Goal: Task Accomplishment & Management: Manage account settings

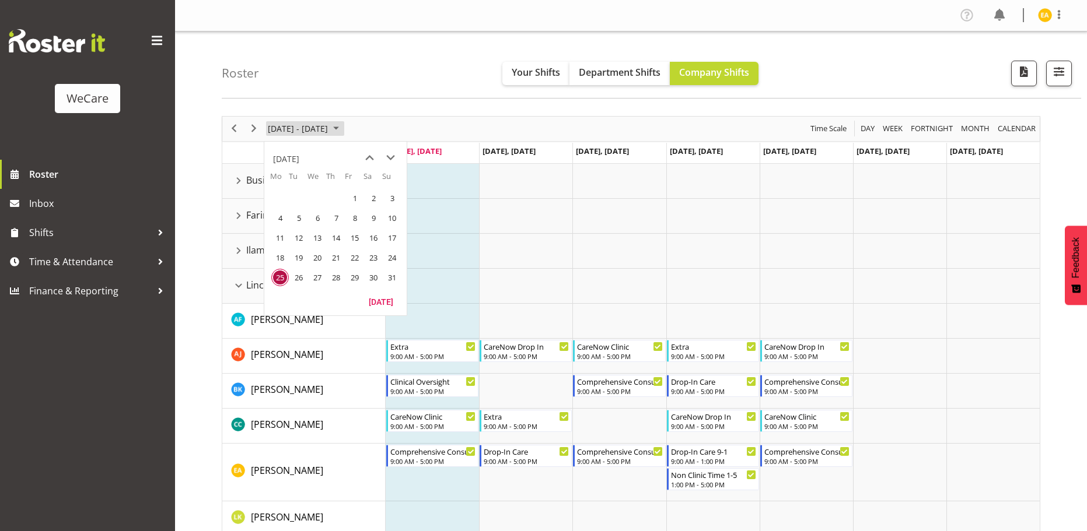
click at [343, 121] on span "August 2025" at bounding box center [336, 128] width 14 height 15
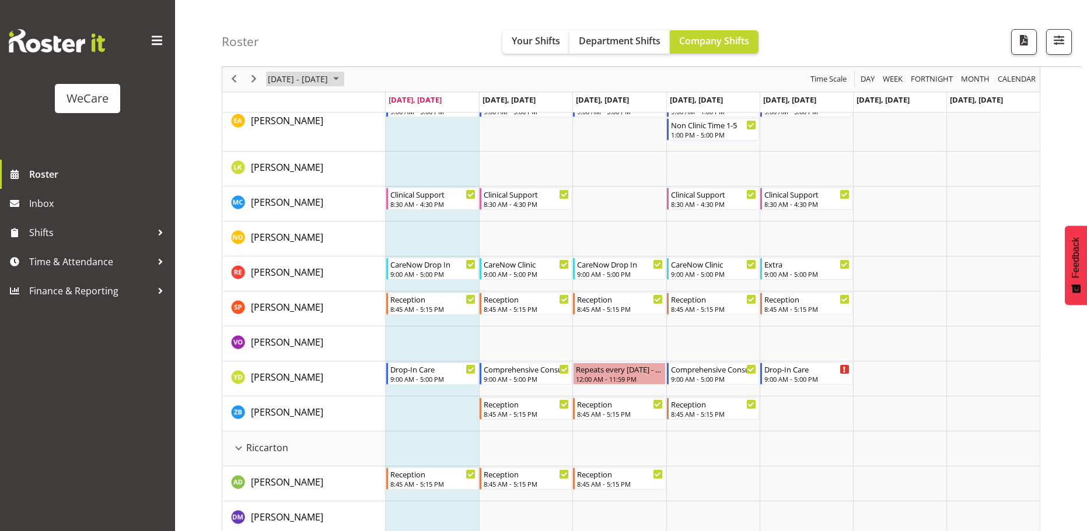
click at [343, 78] on span "August 2025" at bounding box center [336, 79] width 14 height 15
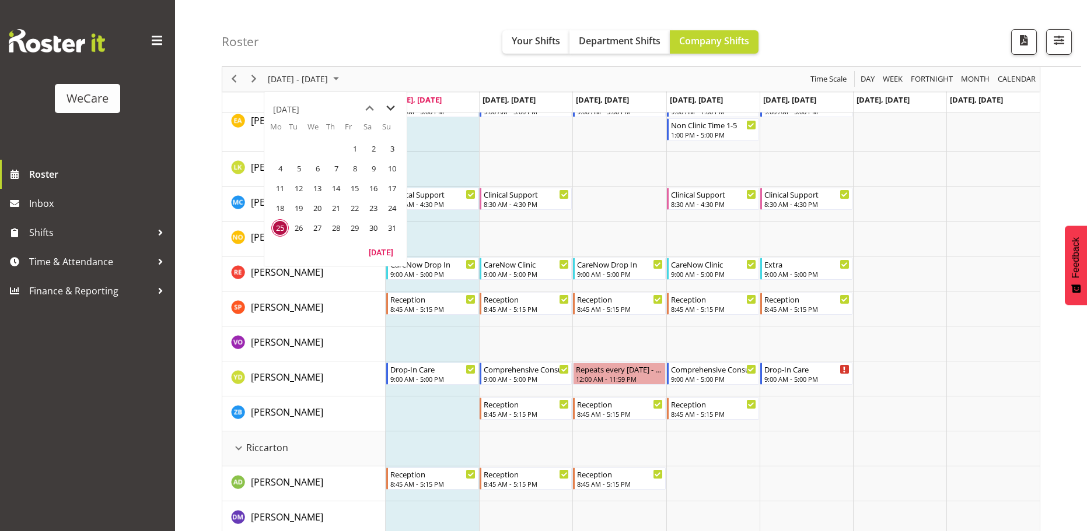
click at [386, 110] on span "next month" at bounding box center [390, 108] width 20 height 21
click at [338, 190] on span "16" at bounding box center [336, 189] width 18 height 18
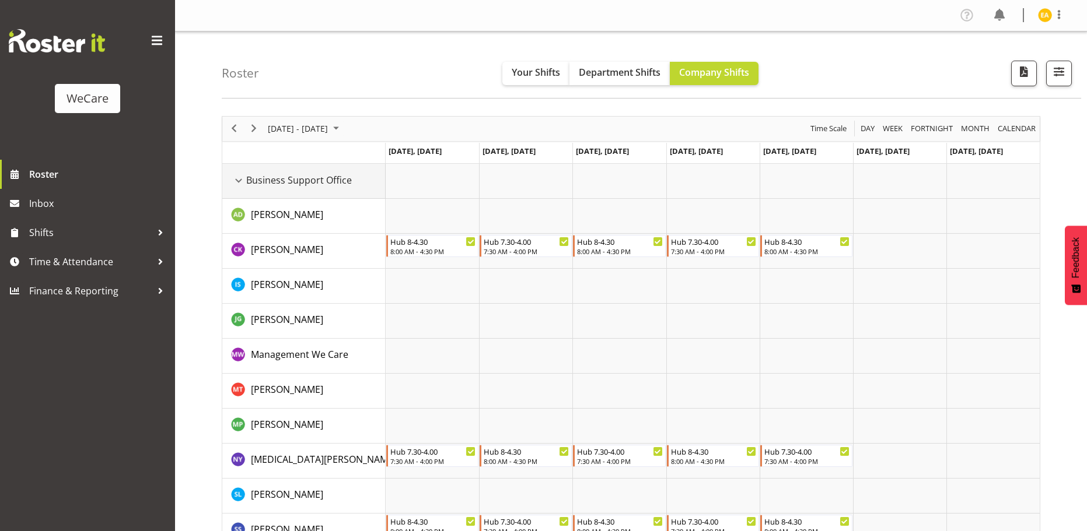
click at [240, 179] on div "Business Support Office resource" at bounding box center [238, 180] width 15 height 15
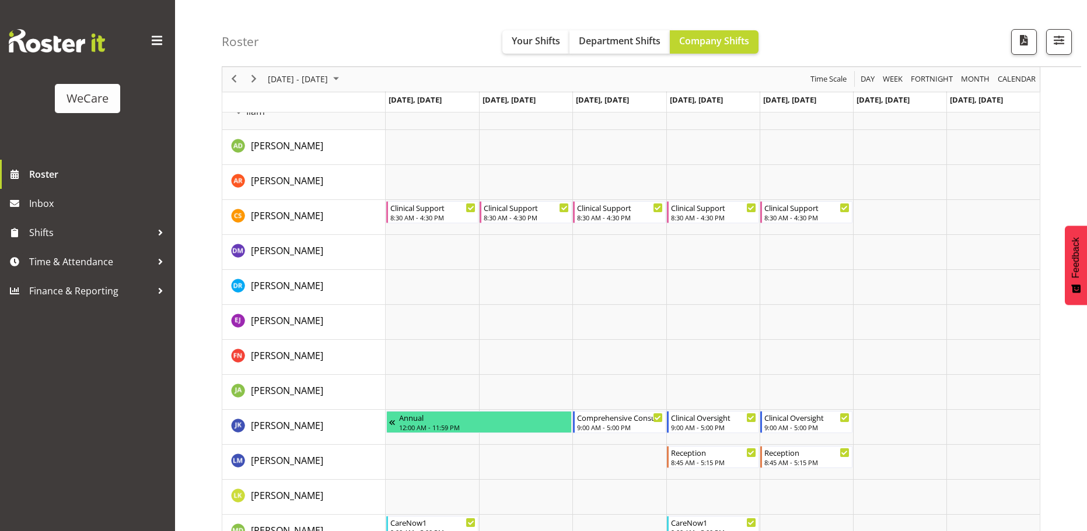
scroll to position [817, 0]
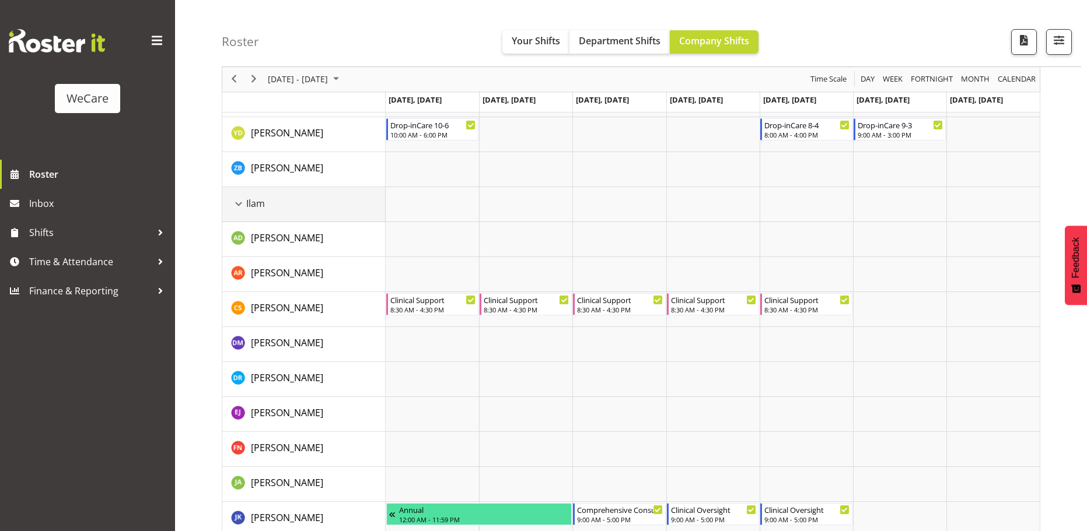
click at [249, 202] on span "Ilam" at bounding box center [255, 204] width 19 height 14
click at [238, 202] on div "Ilam resource" at bounding box center [238, 204] width 15 height 15
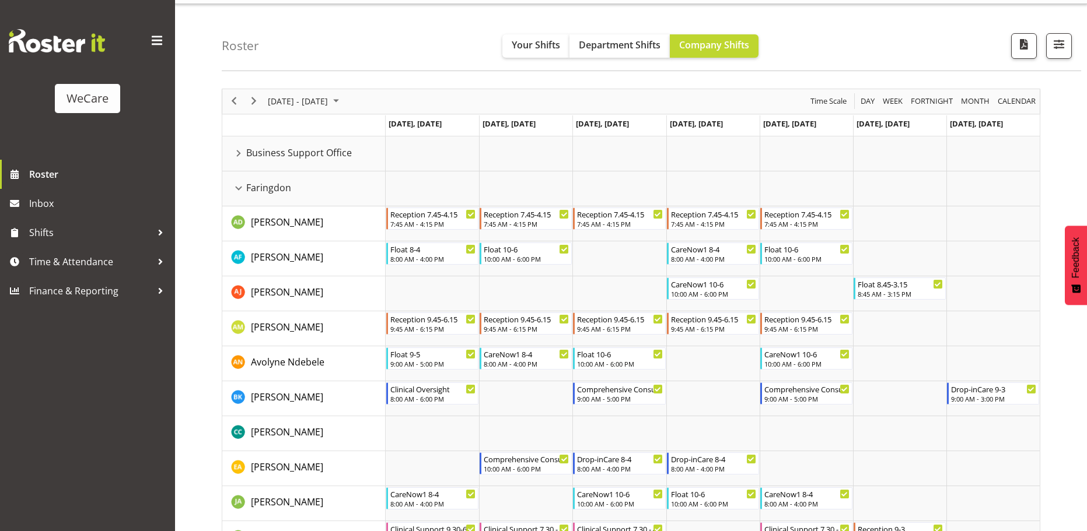
scroll to position [0, 0]
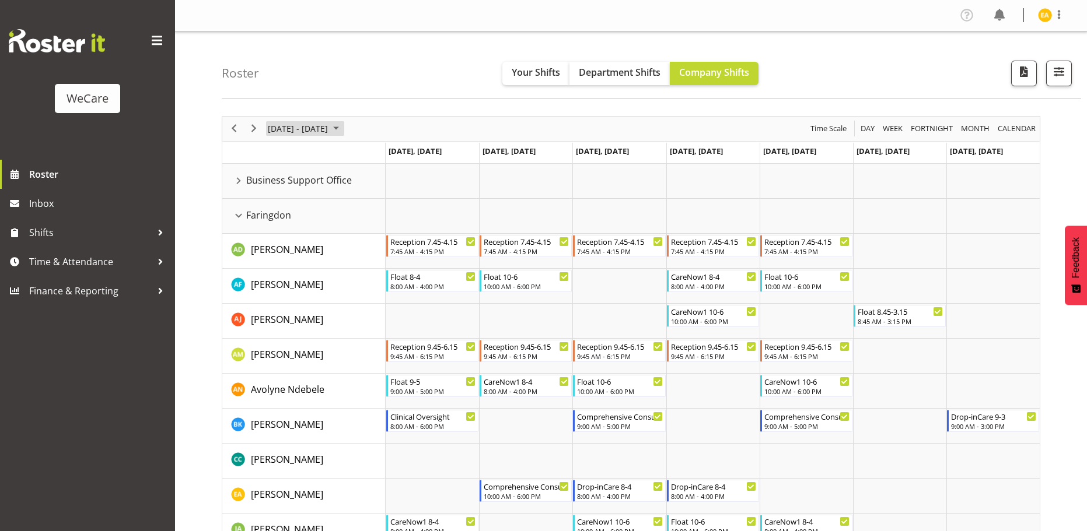
click at [329, 130] on span "[DATE] - [DATE]" at bounding box center [298, 128] width 62 height 15
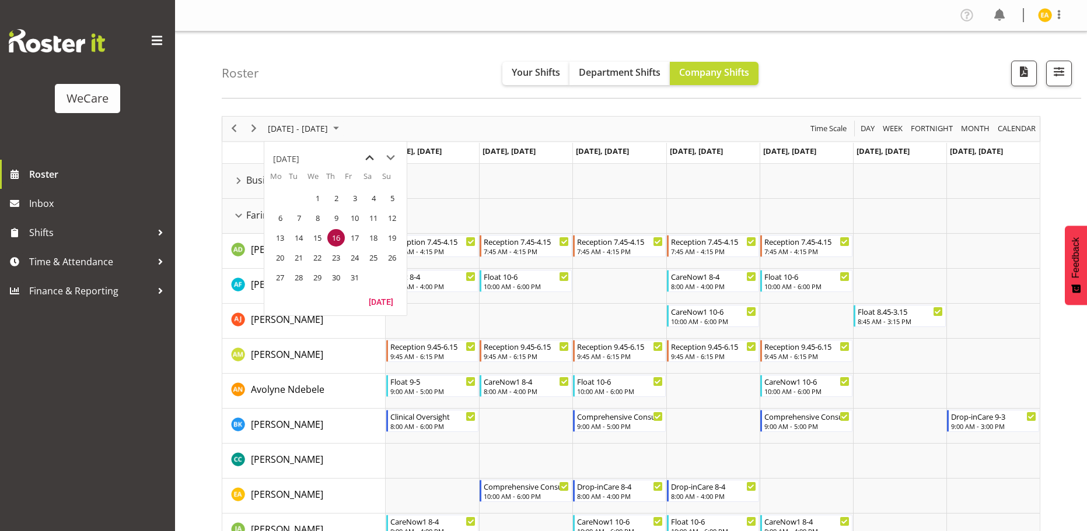
click at [366, 160] on span "previous month" at bounding box center [369, 158] width 20 height 21
click at [371, 223] on span "13" at bounding box center [374, 218] width 18 height 18
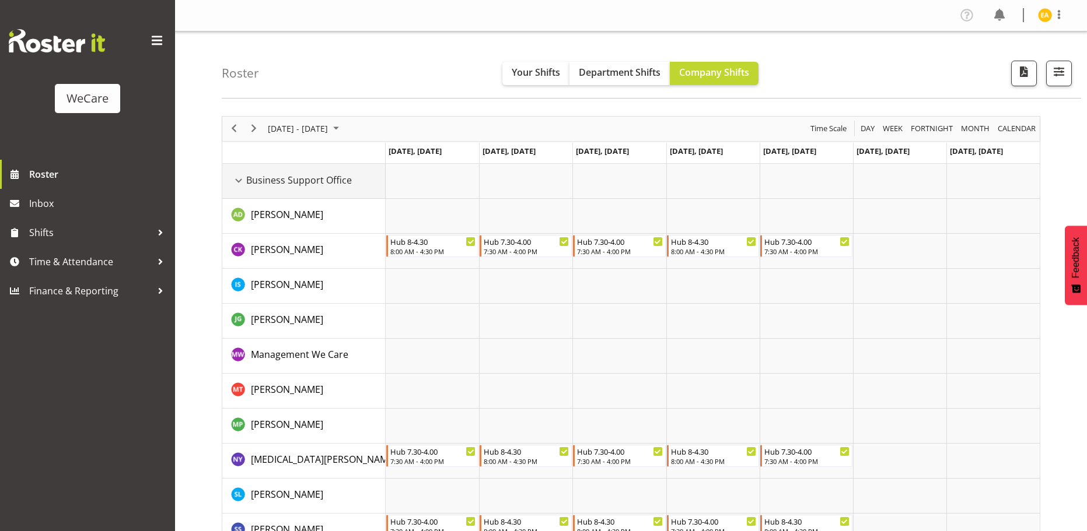
click at [243, 183] on div "Business Support Office resource" at bounding box center [238, 180] width 15 height 15
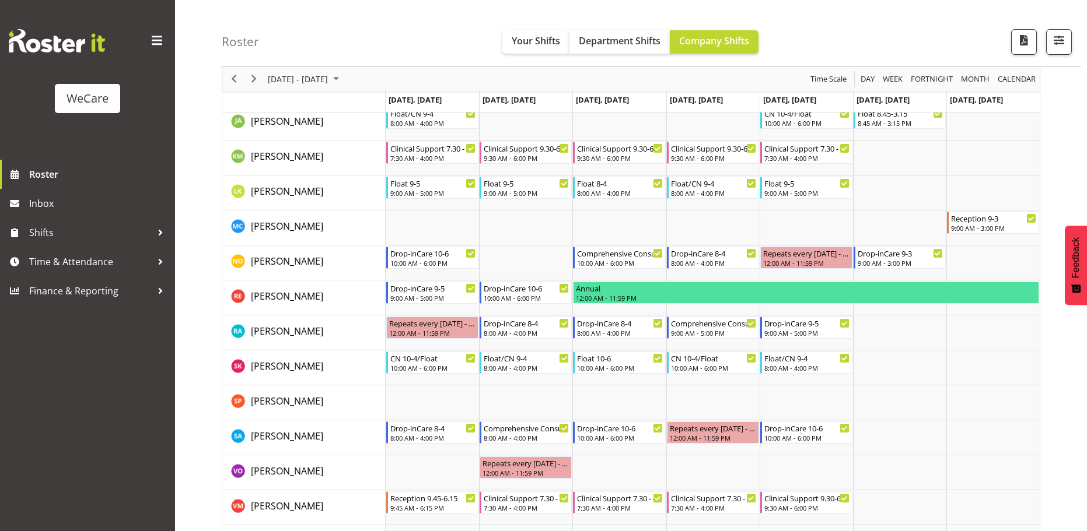
scroll to position [525, 0]
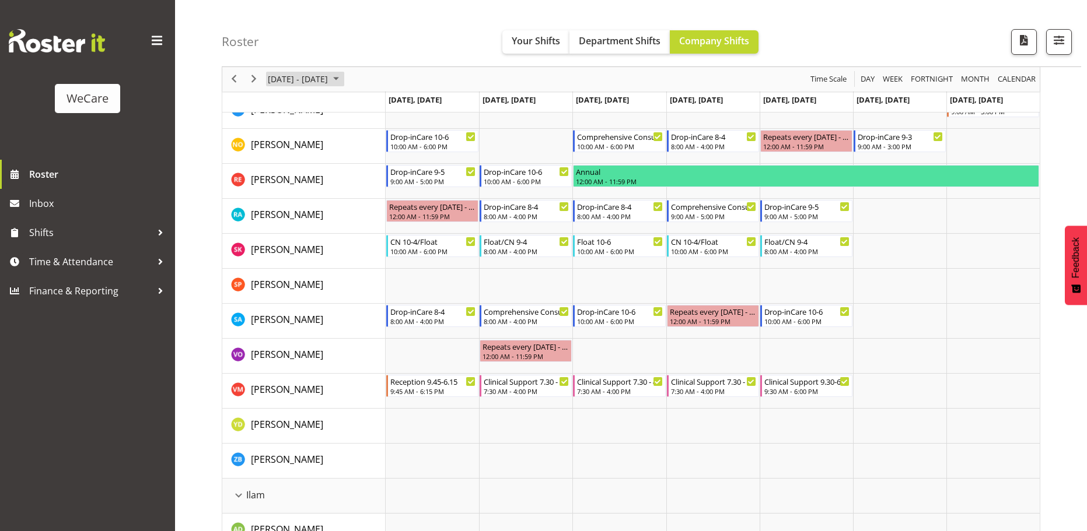
click at [329, 82] on span "[DATE] - [DATE]" at bounding box center [298, 79] width 62 height 15
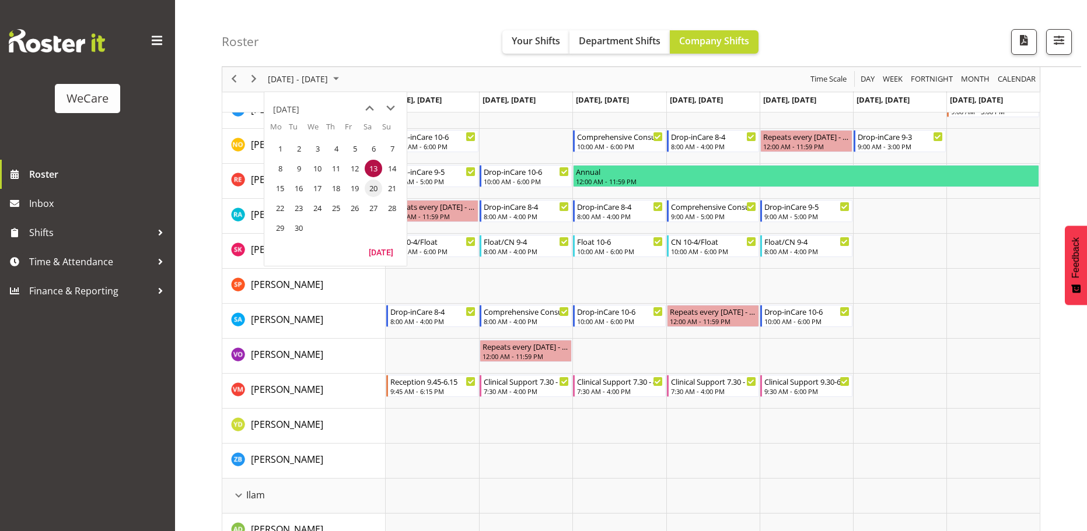
click at [368, 189] on span "20" at bounding box center [374, 189] width 18 height 18
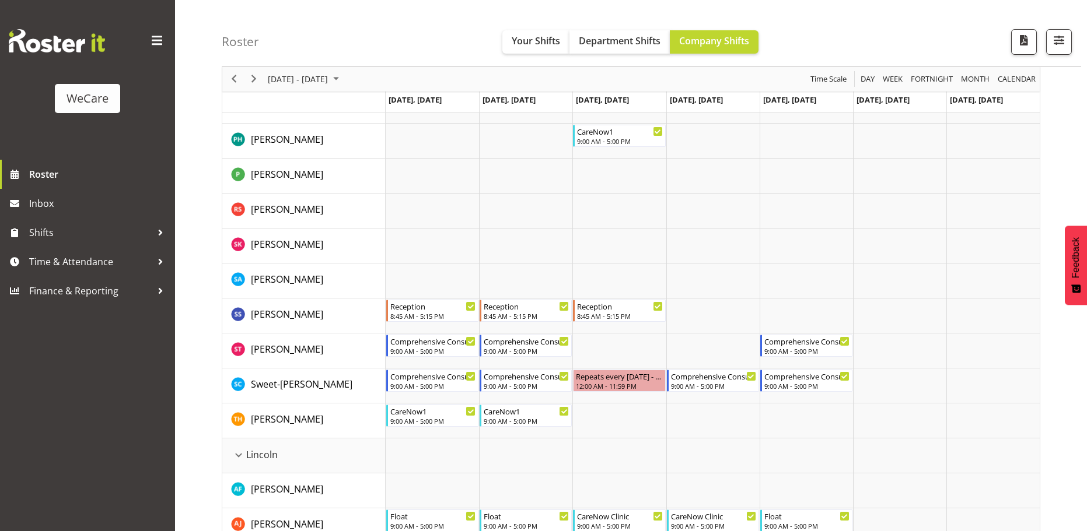
scroll to position [1925, 0]
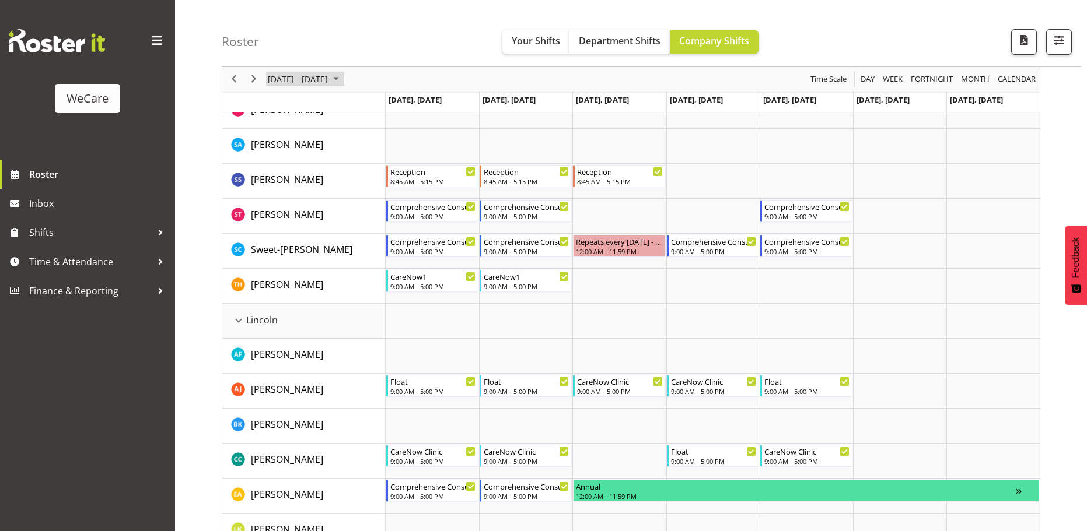
click at [343, 82] on span "September 2025" at bounding box center [336, 79] width 14 height 15
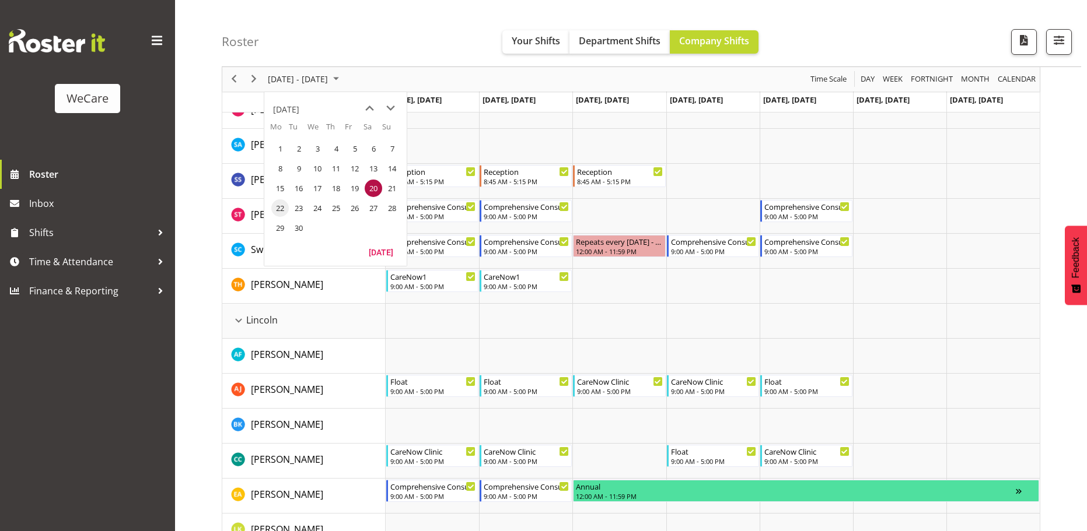
click at [277, 209] on span "22" at bounding box center [280, 209] width 18 height 18
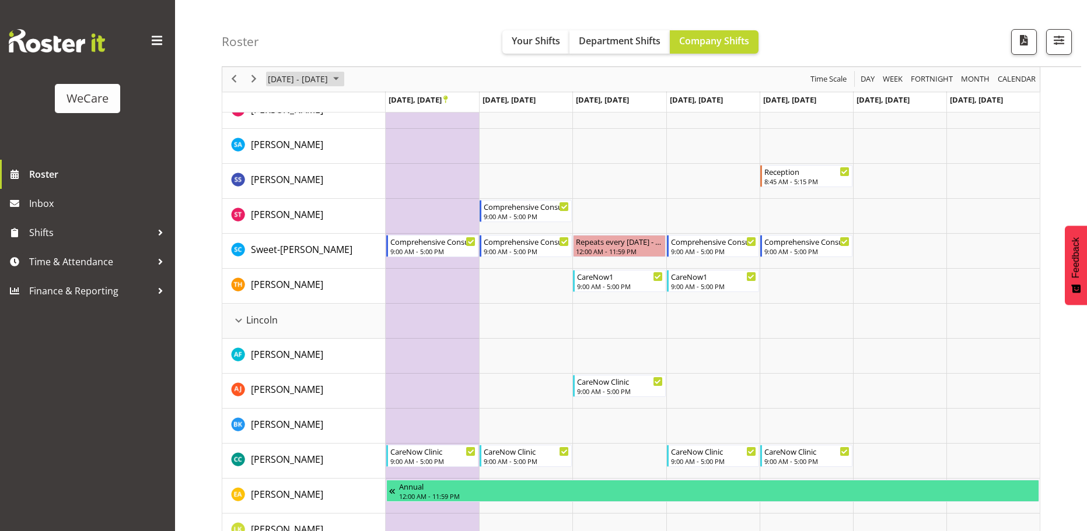
click at [329, 84] on span "[DATE] - [DATE]" at bounding box center [298, 79] width 62 height 15
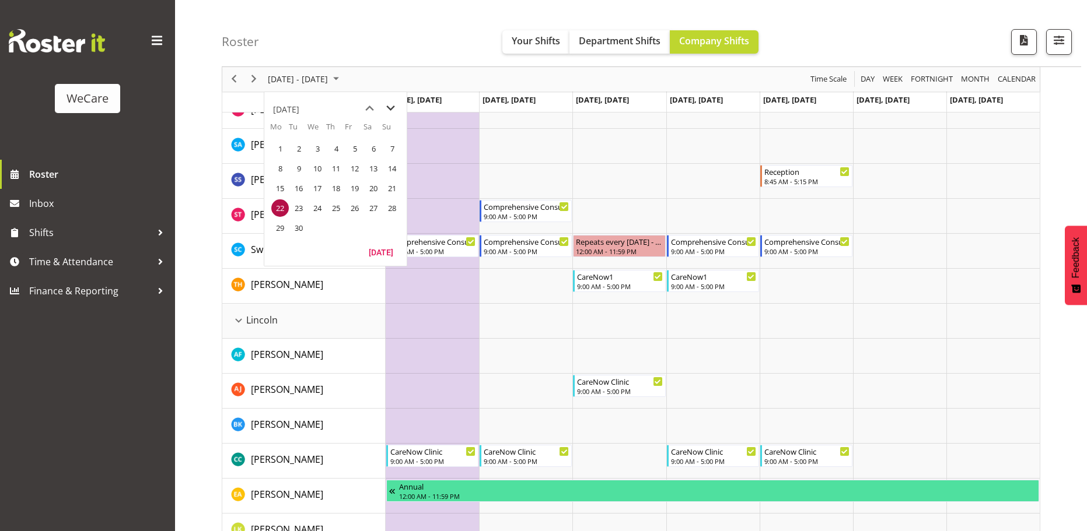
click at [389, 111] on span "next month" at bounding box center [390, 108] width 20 height 21
click at [340, 189] on span "16" at bounding box center [336, 189] width 18 height 18
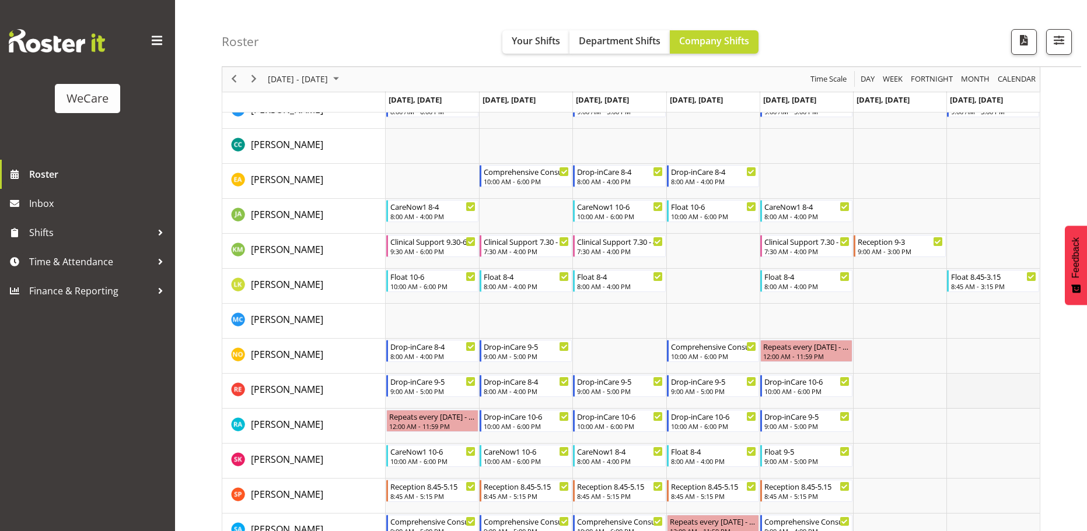
scroll to position [758, 0]
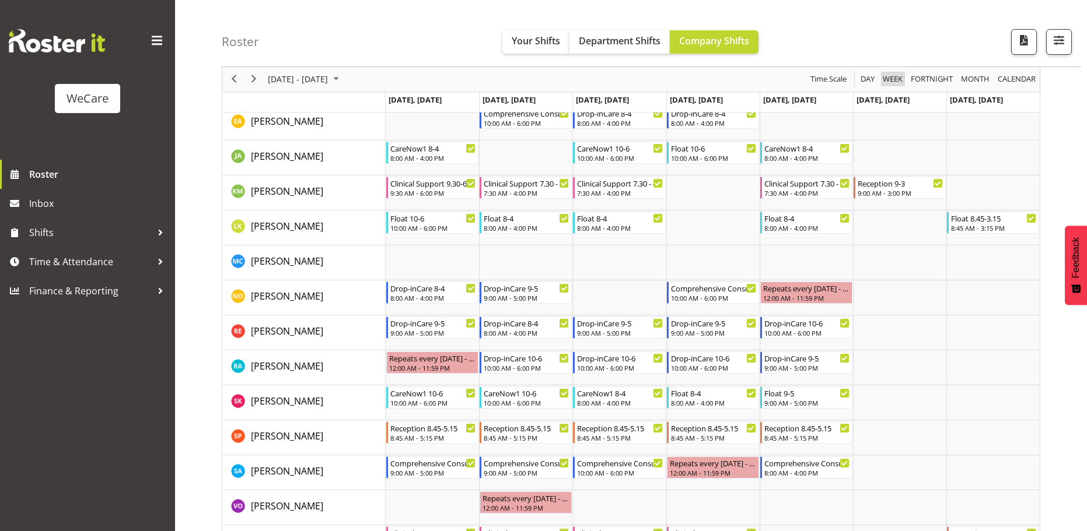
click at [897, 78] on span "Week" at bounding box center [893, 79] width 22 height 15
click at [935, 79] on span "Fortnight" at bounding box center [932, 79] width 44 height 15
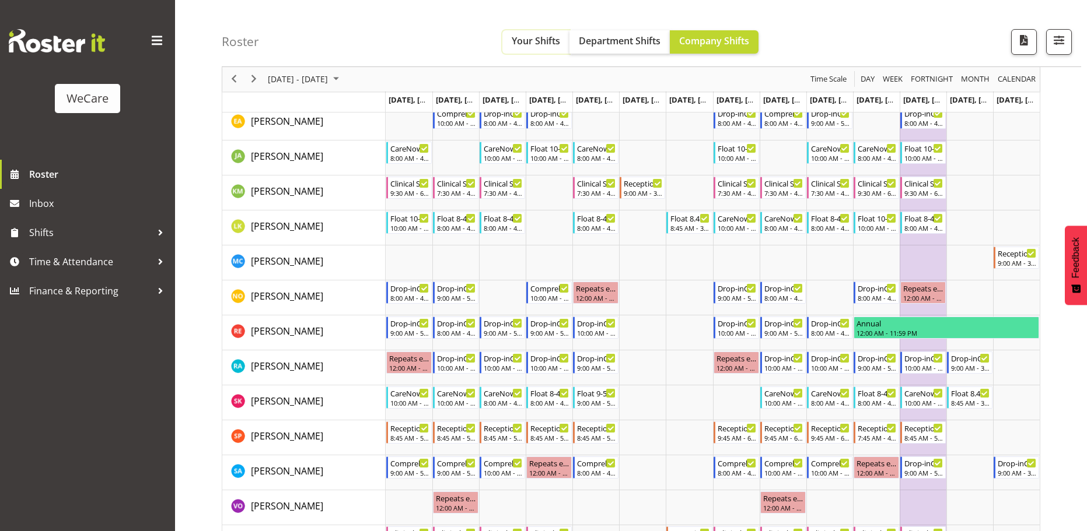
click at [535, 40] on span "Your Shifts" at bounding box center [536, 40] width 48 height 13
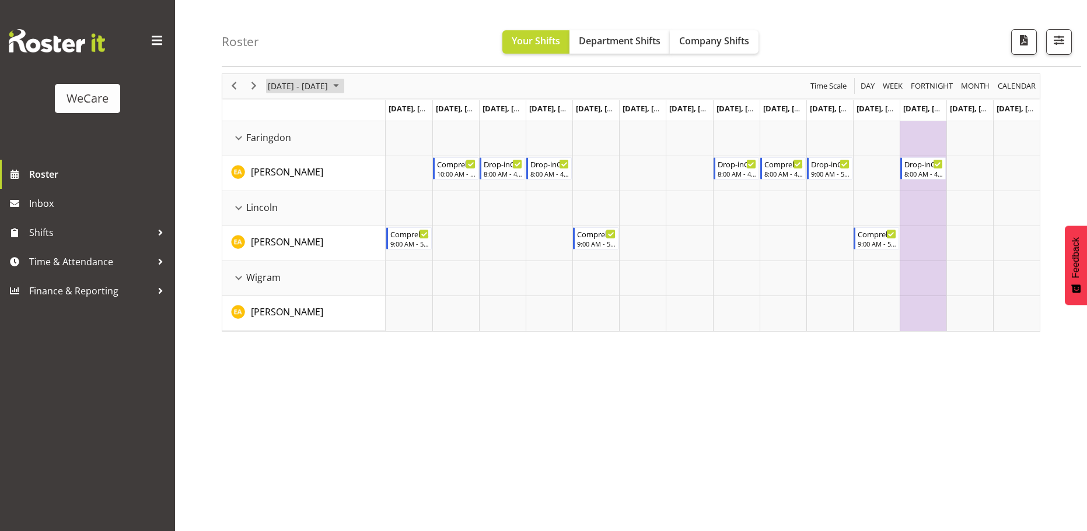
click at [343, 79] on span "October 2025" at bounding box center [336, 86] width 14 height 15
click at [366, 112] on span "previous month" at bounding box center [369, 115] width 20 height 21
click at [277, 174] on span "8" at bounding box center [280, 176] width 18 height 18
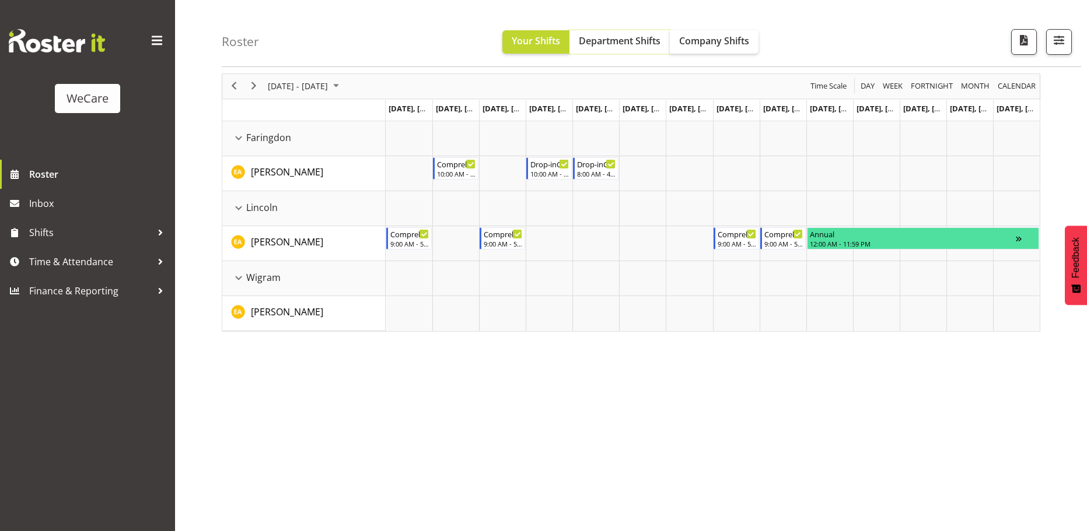
click at [598, 45] on span "Department Shifts" at bounding box center [620, 40] width 82 height 13
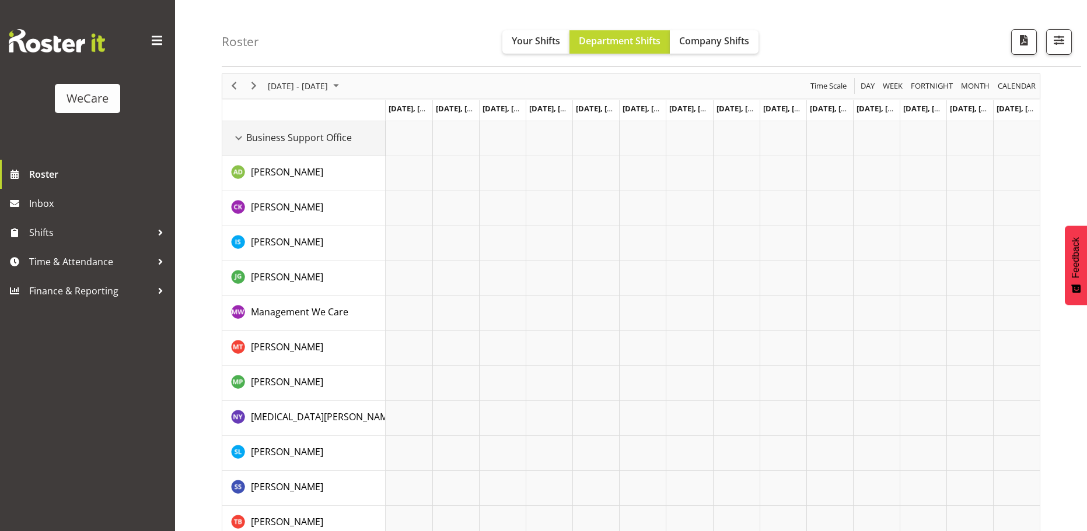
click at [242, 138] on div "Business Support Office resource" at bounding box center [238, 138] width 15 height 15
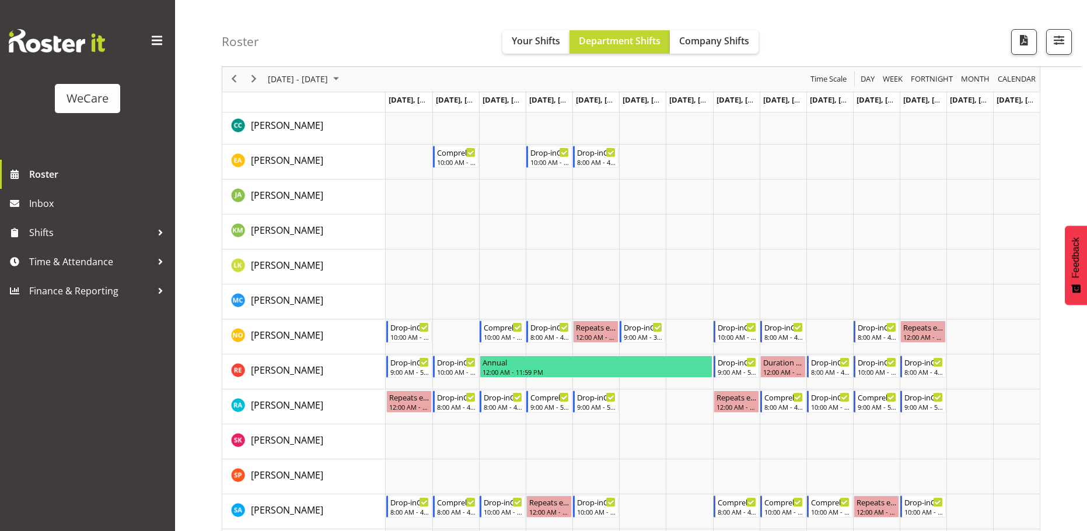
scroll to position [276, 0]
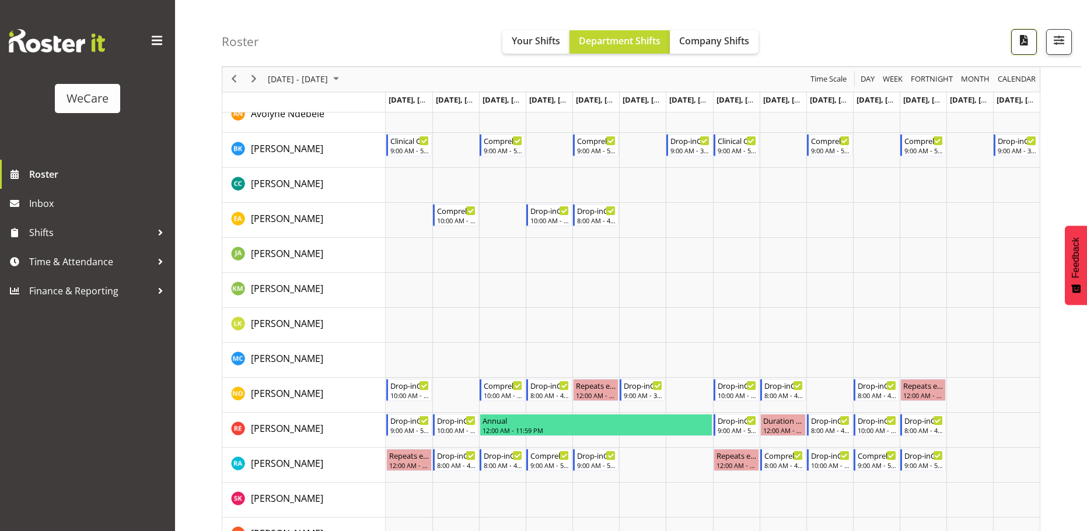
click at [1022, 46] on span "button" at bounding box center [1023, 40] width 15 height 15
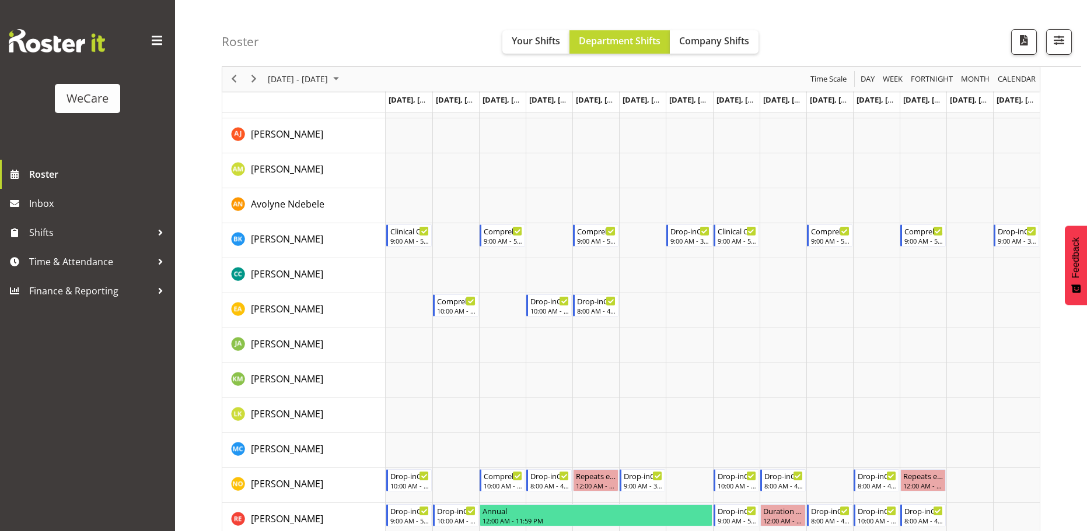
scroll to position [159, 0]
